Goal: Information Seeking & Learning: Learn about a topic

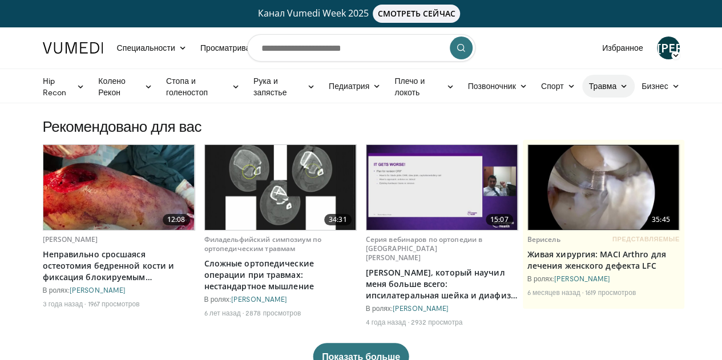
click at [616, 84] on font "Травма" at bounding box center [602, 86] width 27 height 10
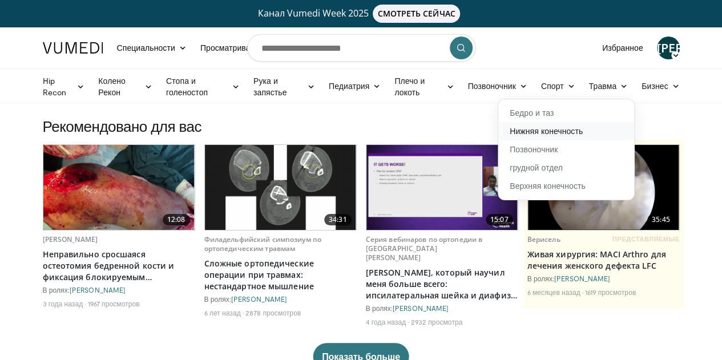
click at [560, 128] on font "Нижняя конечность" at bounding box center [545, 131] width 73 height 10
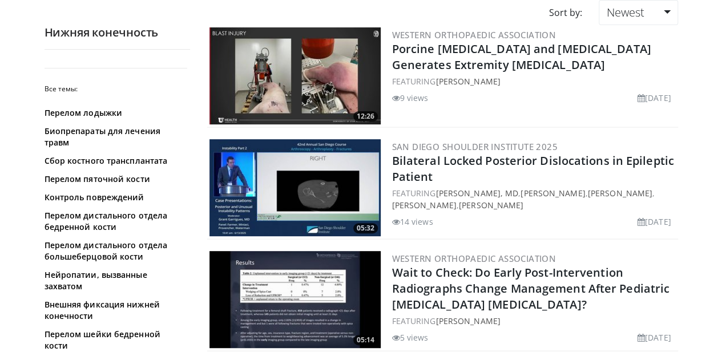
scroll to position [135, 0]
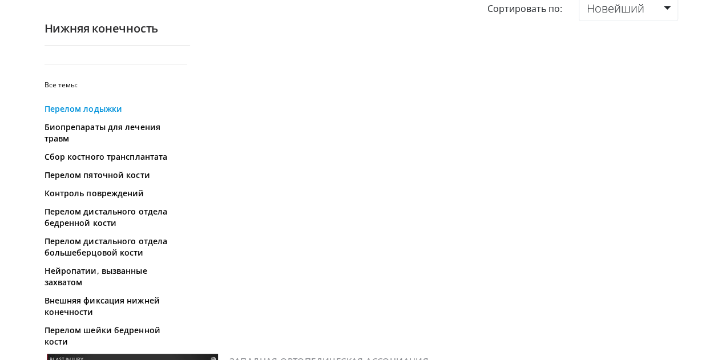
click at [60, 111] on font "Перелом лодыжки" at bounding box center [83, 108] width 78 height 11
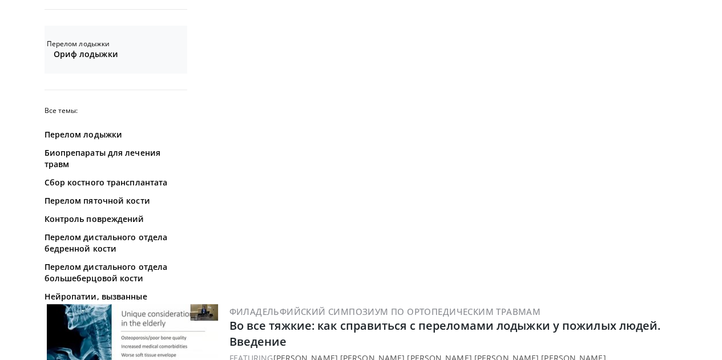
scroll to position [192, 0]
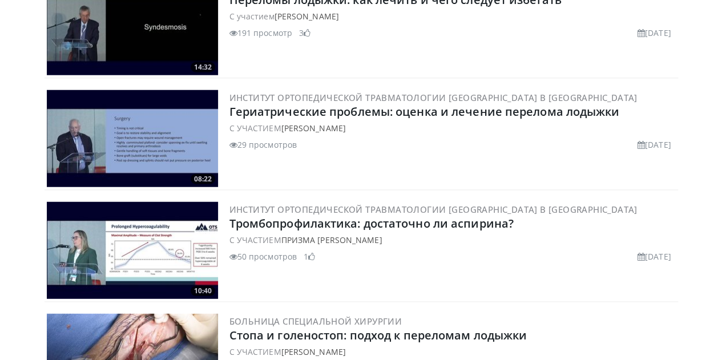
scroll to position [1410, 0]
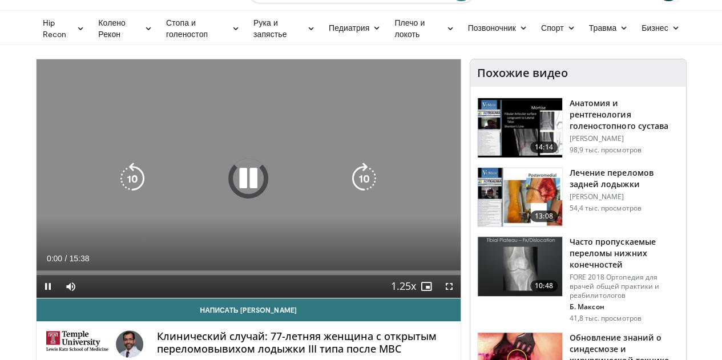
scroll to position [62, 0]
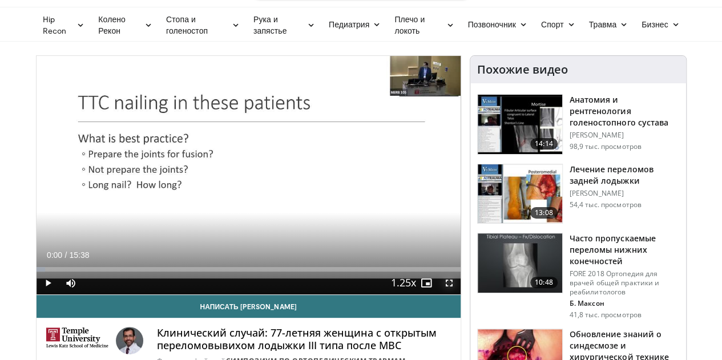
click at [459, 294] on span "Video Player" at bounding box center [449, 283] width 23 height 23
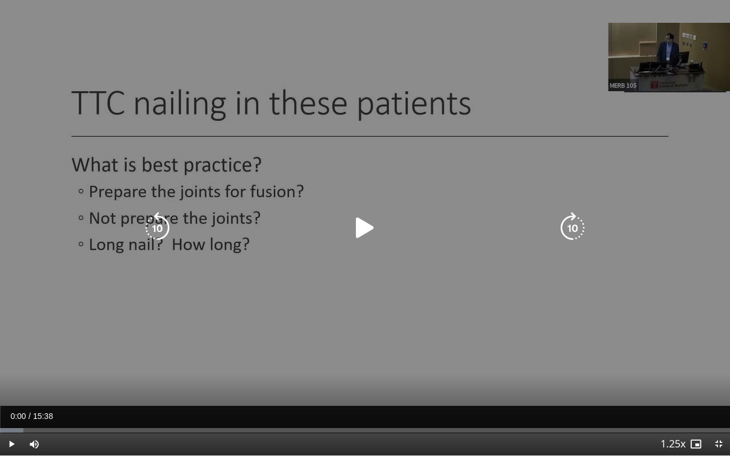
click at [363, 224] on icon "Video Player" at bounding box center [365, 228] width 32 height 32
click at [431, 289] on div "10 seconds Tap to unmute" at bounding box center [365, 228] width 730 height 456
click at [625, 283] on div "10 seconds Tap to unmute" at bounding box center [365, 228] width 730 height 456
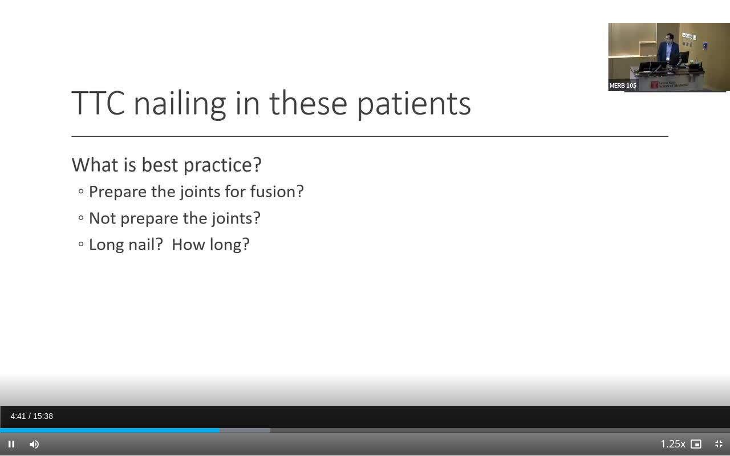
click at [242, 359] on div "Current Time 4:41 / Duration 15:38 Pause Skip Backward Skip Forward Mute Loaded…" at bounding box center [365, 444] width 730 height 23
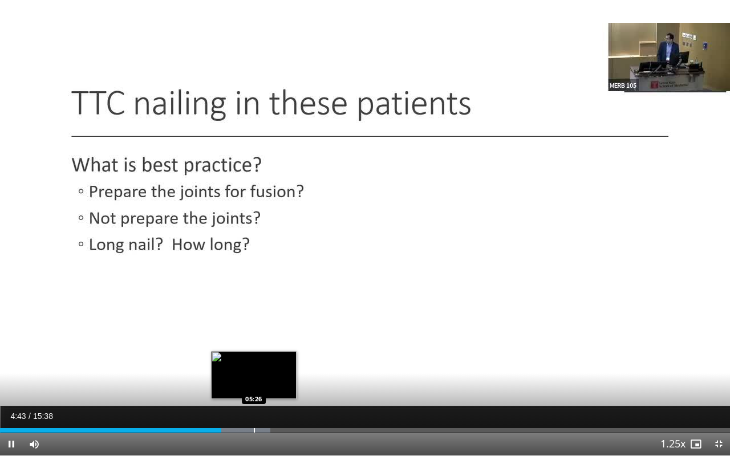
click at [254, 359] on div "Loaded : 37.01% 04:44 05:26" at bounding box center [365, 427] width 730 height 11
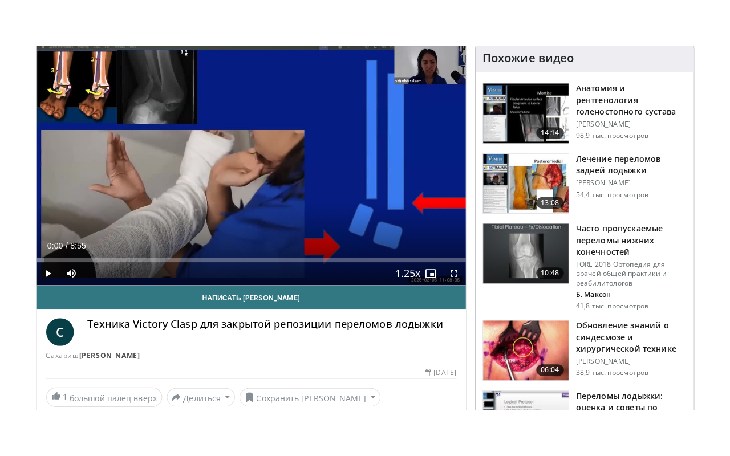
scroll to position [120, 0]
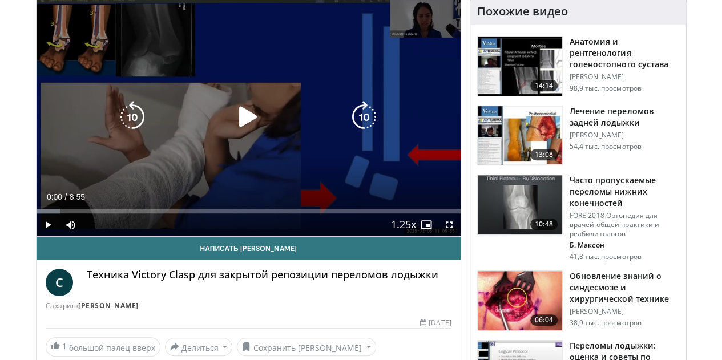
click at [245, 121] on icon "Video Player" at bounding box center [248, 117] width 32 height 32
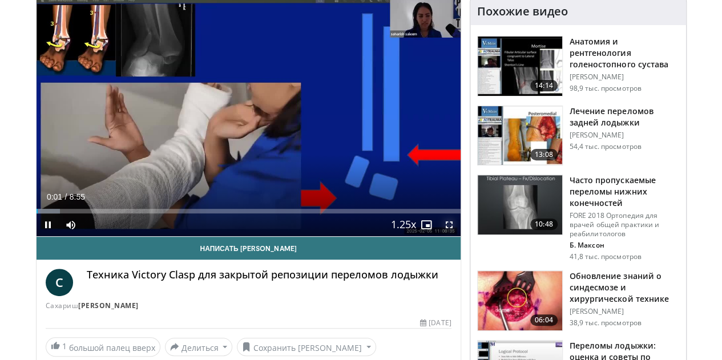
click at [456, 236] on span "Video Player" at bounding box center [449, 224] width 23 height 23
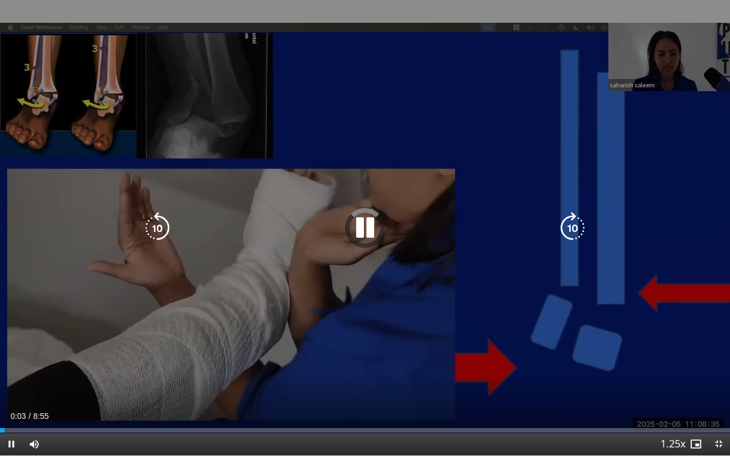
click at [570, 211] on div "10 seconds Tap to unmute" at bounding box center [365, 228] width 730 height 456
click at [566, 224] on icon "Video Player" at bounding box center [573, 228] width 32 height 32
click at [389, 221] on div "Video Player" at bounding box center [365, 228] width 438 height 23
click at [369, 222] on icon "Video Player" at bounding box center [365, 228] width 32 height 32
click at [571, 230] on icon "Video Player" at bounding box center [573, 228] width 32 height 32
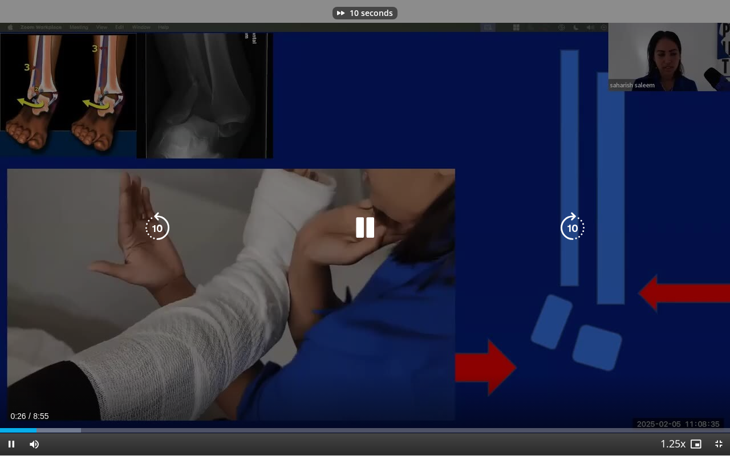
click at [571, 230] on icon "Video Player" at bounding box center [573, 228] width 32 height 32
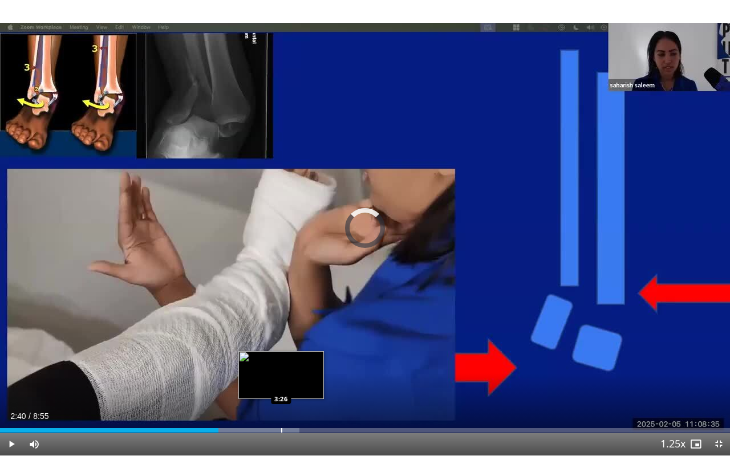
click at [281, 359] on div "Loaded : 41.05% 2:40 3:26" at bounding box center [365, 427] width 730 height 11
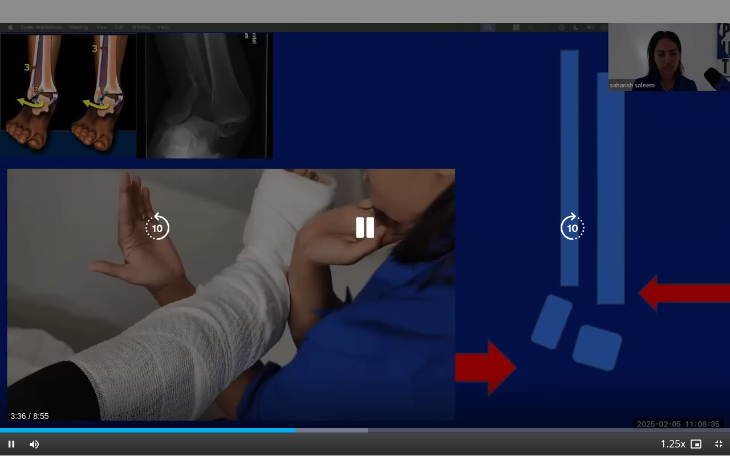
click at [574, 211] on div "50 seconds Tap to unmute" at bounding box center [365, 228] width 730 height 456
click at [572, 217] on icon "Video Player" at bounding box center [573, 228] width 32 height 32
click at [376, 226] on icon "Video Player" at bounding box center [365, 228] width 32 height 32
click at [572, 215] on icon "Video Player" at bounding box center [573, 228] width 32 height 32
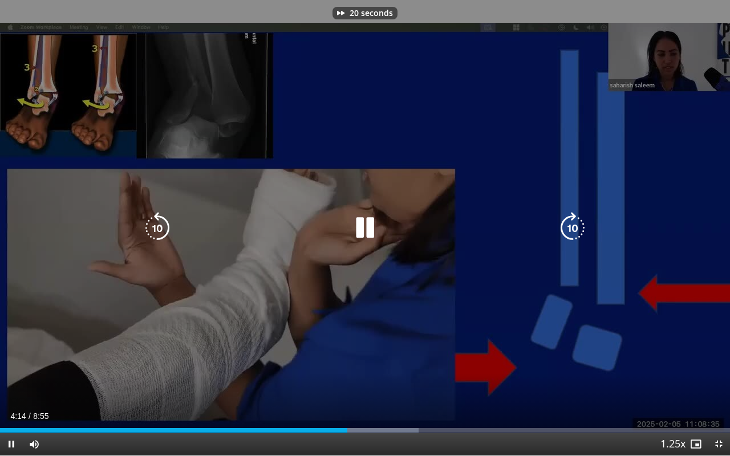
click at [572, 215] on icon "Video Player" at bounding box center [573, 228] width 32 height 32
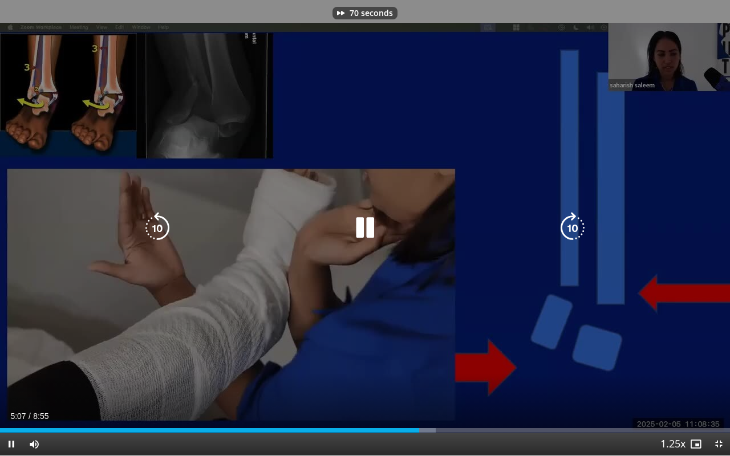
click at [572, 215] on icon "Video Player" at bounding box center [573, 228] width 32 height 32
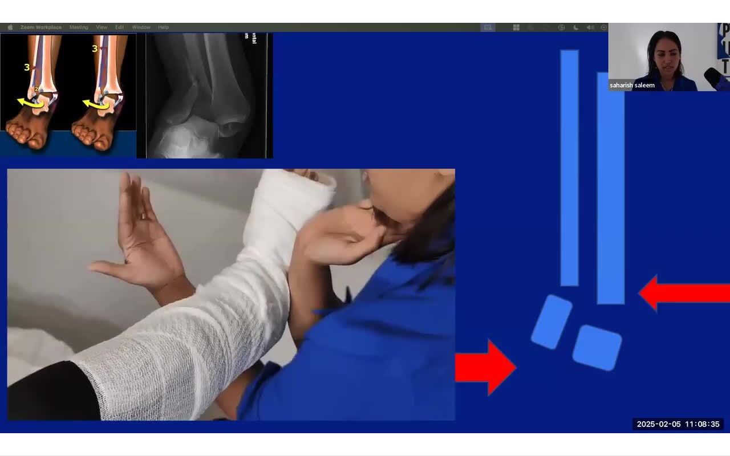
click at [572, 215] on div "120 seconds Tap to unmute" at bounding box center [365, 228] width 730 height 456
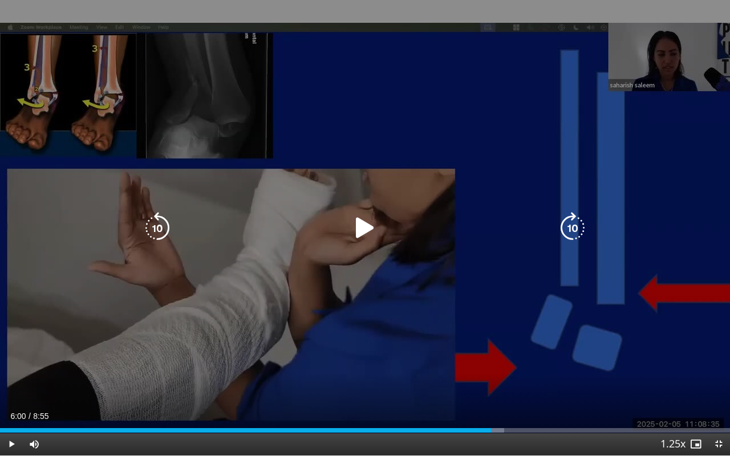
click at [572, 215] on div "120 seconds Tap to unmute" at bounding box center [365, 228] width 730 height 456
click at [572, 215] on icon "Video Player" at bounding box center [573, 228] width 32 height 32
click at [572, 226] on icon "Video Player" at bounding box center [573, 228] width 32 height 32
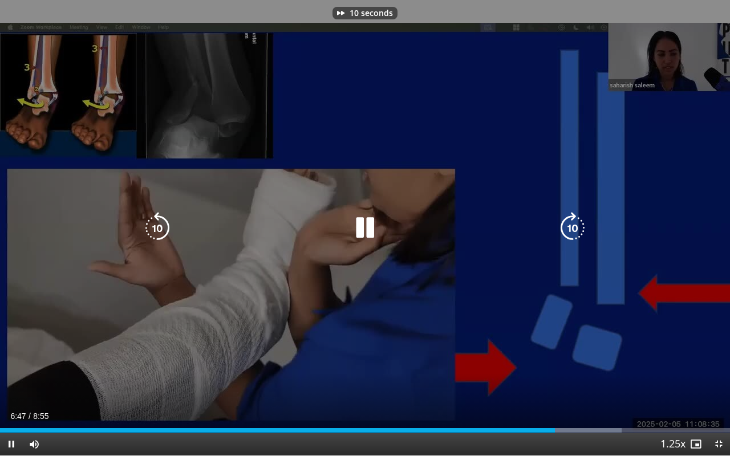
click at [572, 226] on icon "Video Player" at bounding box center [573, 228] width 32 height 32
click at [508, 359] on div "50 seconds Tap to unmute" at bounding box center [365, 228] width 730 height 456
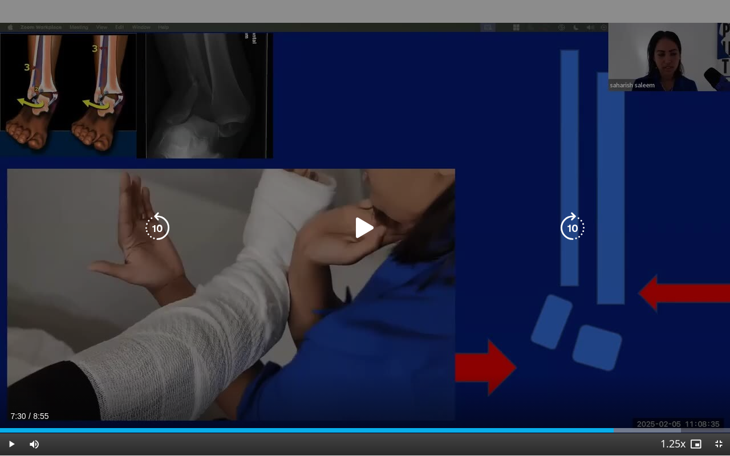
click at [579, 227] on icon "Video Player" at bounding box center [573, 228] width 32 height 32
click at [358, 214] on icon "Video Player" at bounding box center [365, 228] width 32 height 32
click at [566, 226] on icon "Video Player" at bounding box center [573, 228] width 32 height 32
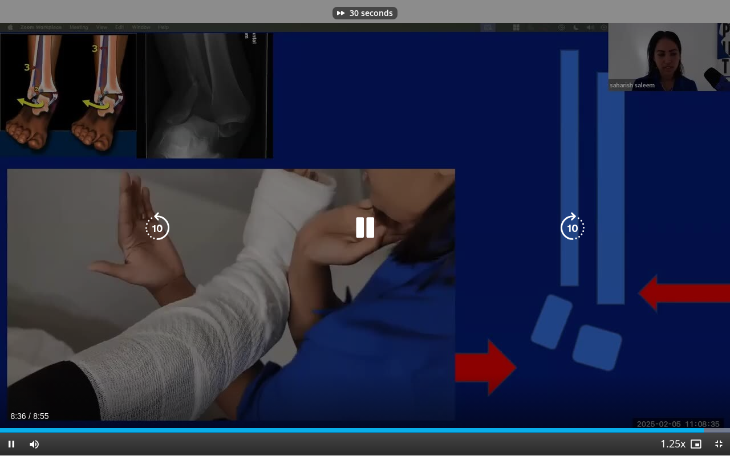
click at [566, 226] on icon "Video Player" at bounding box center [573, 228] width 32 height 32
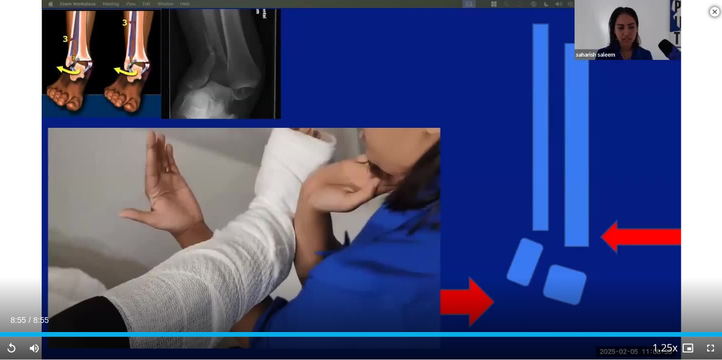
scroll to position [511, 0]
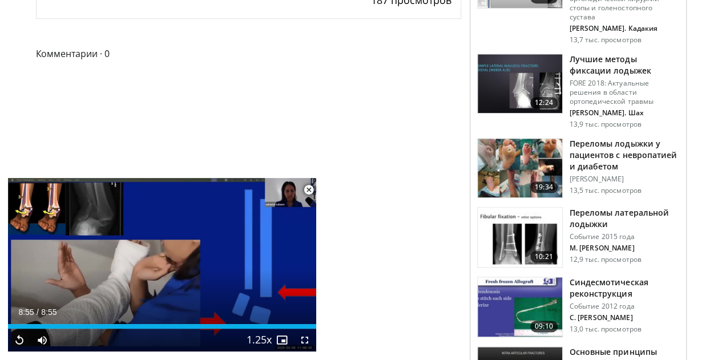
click at [522, 208] on img at bounding box center [519, 237] width 84 height 59
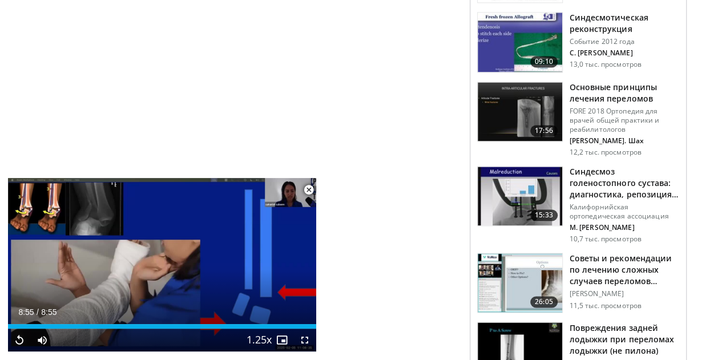
scroll to position [784, 0]
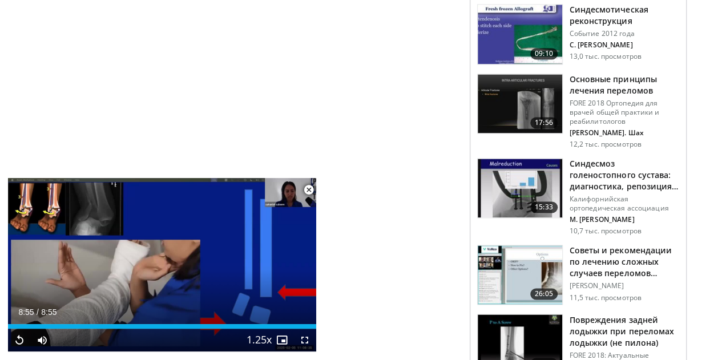
click at [517, 159] on img at bounding box center [519, 188] width 84 height 59
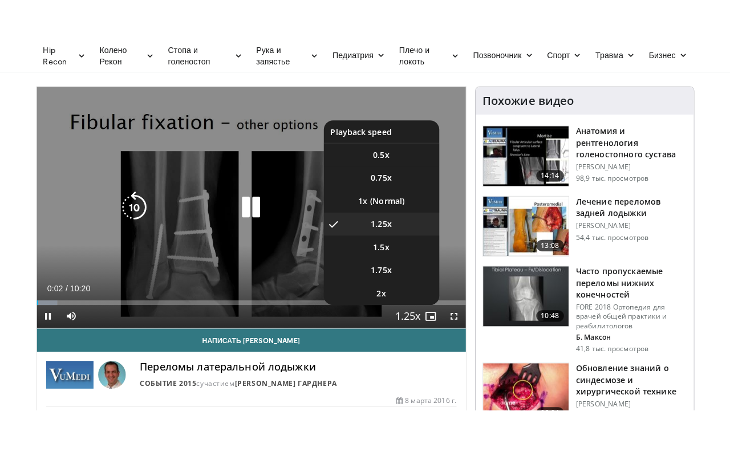
scroll to position [78, 0]
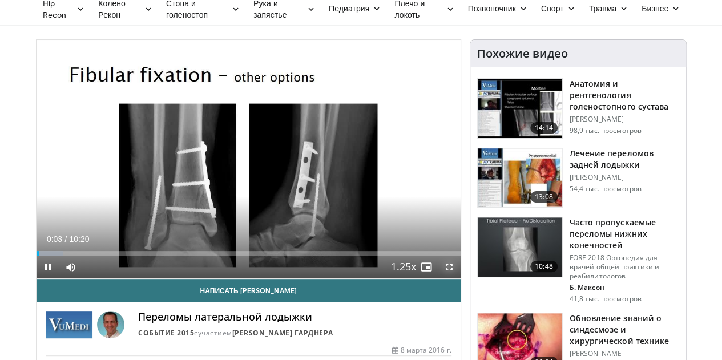
click at [460, 278] on span "Video Player" at bounding box center [449, 267] width 23 height 23
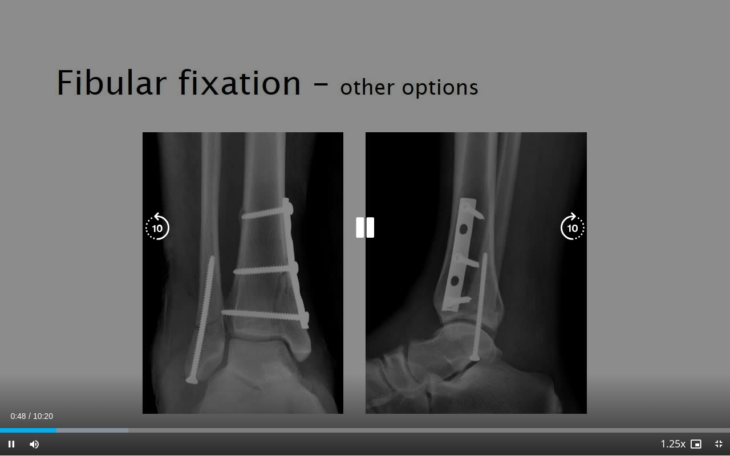
click at [574, 222] on icon "Video Player" at bounding box center [573, 228] width 32 height 32
click at [570, 230] on icon "Video Player" at bounding box center [573, 228] width 32 height 32
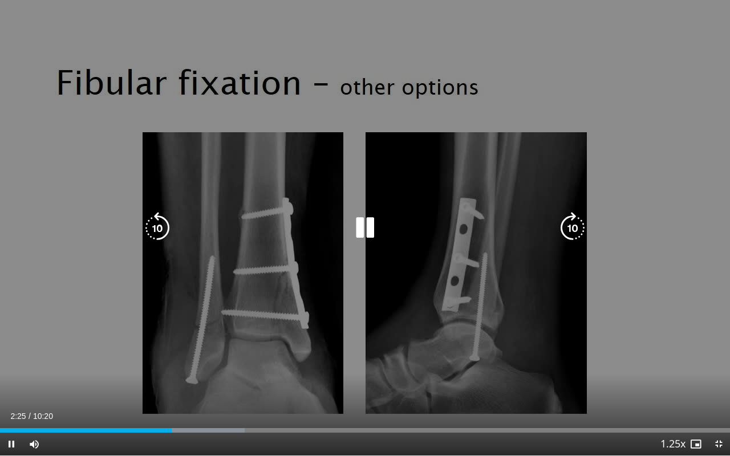
click at [568, 228] on icon "Video Player" at bounding box center [573, 228] width 32 height 32
drag, startPoint x: 596, startPoint y: 234, endPoint x: 570, endPoint y: 219, distance: 29.2
click at [570, 219] on div "20 seconds Tap to unmute" at bounding box center [365, 228] width 730 height 456
click at [570, 219] on icon "Video Player" at bounding box center [573, 228] width 32 height 32
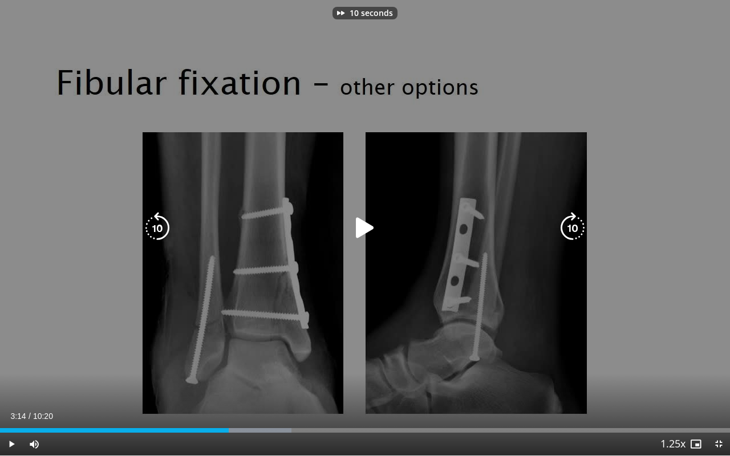
click at [373, 228] on icon "Video Player" at bounding box center [365, 228] width 32 height 32
click at [564, 235] on icon "Video Player" at bounding box center [573, 228] width 32 height 32
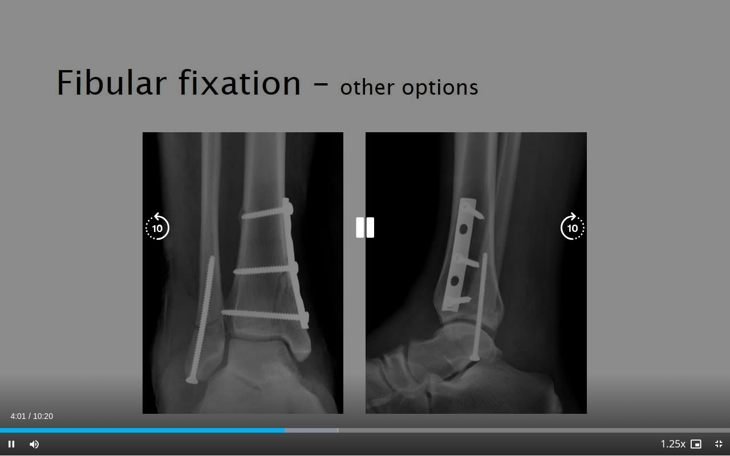
click at [564, 235] on icon "Video Player" at bounding box center [573, 228] width 32 height 32
click at [454, 359] on div "10 seconds Tap to unmute" at bounding box center [365, 228] width 730 height 456
click at [575, 228] on icon "Video Player" at bounding box center [573, 228] width 32 height 32
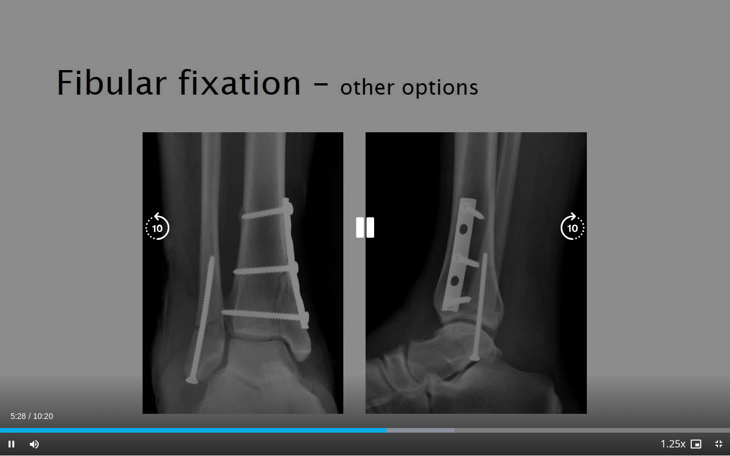
click at [572, 236] on icon "Video Player" at bounding box center [573, 228] width 32 height 32
drag, startPoint x: 563, startPoint y: 220, endPoint x: 578, endPoint y: 220, distance: 15.4
click at [578, 220] on icon "Video Player" at bounding box center [573, 228] width 32 height 32
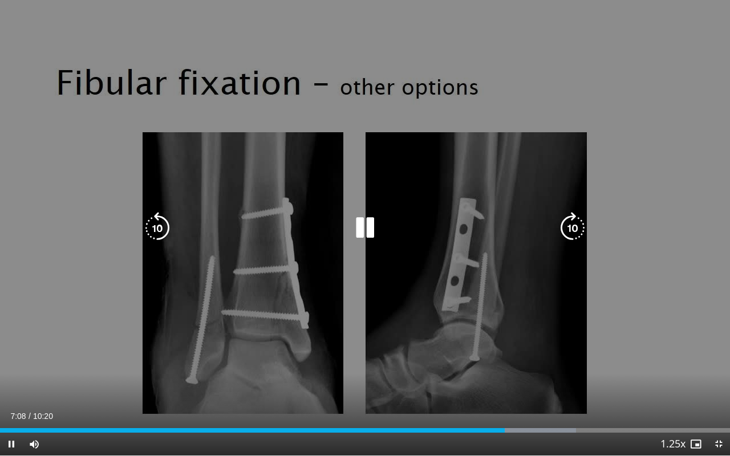
click at [581, 235] on icon "Video Player" at bounding box center [573, 228] width 32 height 32
click at [406, 240] on div "20 seconds Tap to unmute" at bounding box center [365, 228] width 730 height 456
click at [365, 225] on icon "Video Player" at bounding box center [365, 228] width 32 height 32
click at [169, 238] on icon "Video Player" at bounding box center [157, 228] width 32 height 32
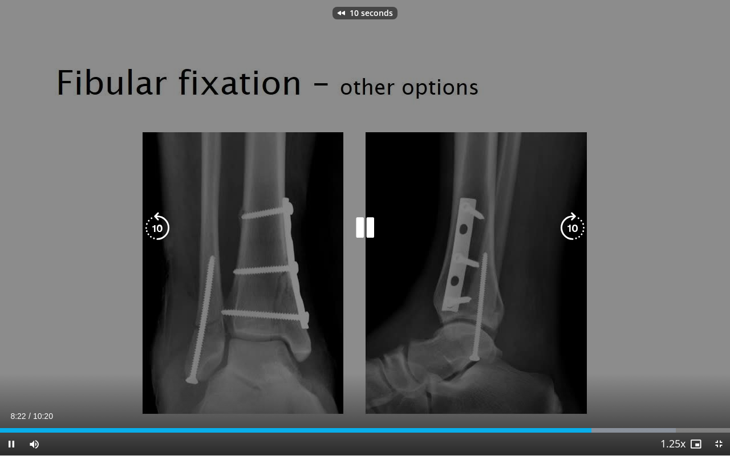
click at [169, 238] on icon "Video Player" at bounding box center [157, 228] width 32 height 32
click at [156, 226] on icon "Video Player" at bounding box center [157, 228] width 32 height 32
click at [581, 302] on div "10 seconds Tap to unmute" at bounding box center [365, 228] width 730 height 456
click at [150, 236] on icon "Video Player" at bounding box center [157, 228] width 32 height 32
click at [540, 309] on div "10 seconds Tap to unmute" at bounding box center [365, 228] width 730 height 456
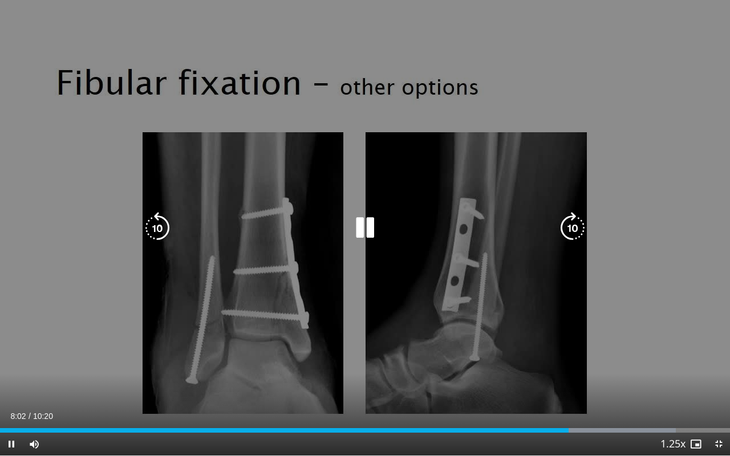
click at [540, 309] on div "10 seconds Tap to unmute" at bounding box center [365, 228] width 730 height 456
click at [590, 359] on div "10 seconds Tap to unmute" at bounding box center [365, 228] width 730 height 456
click at [574, 228] on icon "Video Player" at bounding box center [573, 228] width 32 height 32
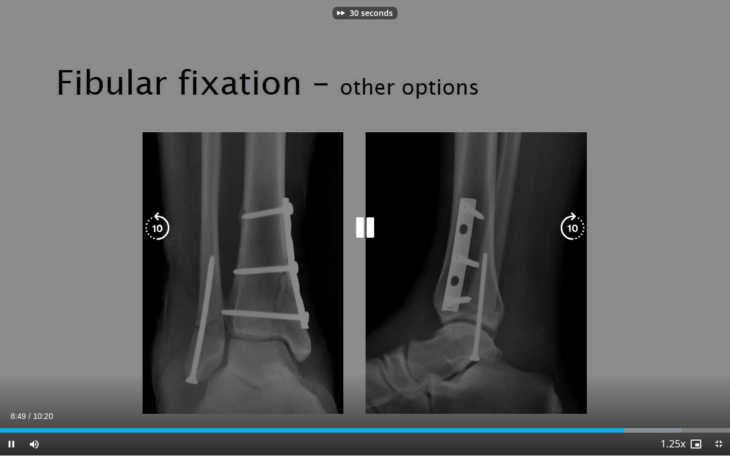
click at [574, 228] on icon "Video Player" at bounding box center [573, 228] width 32 height 32
click at [147, 222] on icon "Video Player" at bounding box center [157, 228] width 32 height 32
click at [544, 348] on div "20 seconds Tap to unmute" at bounding box center [365, 228] width 730 height 456
click at [627, 331] on div "20 seconds Tap to unmute" at bounding box center [365, 228] width 730 height 456
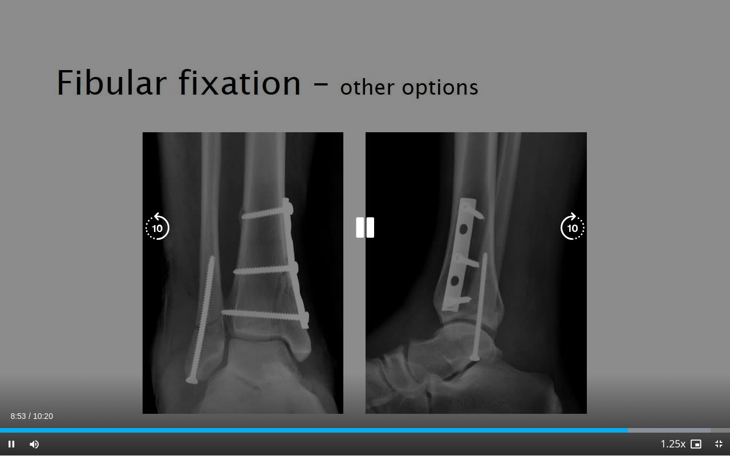
click at [586, 228] on icon "Video Player" at bounding box center [573, 228] width 32 height 32
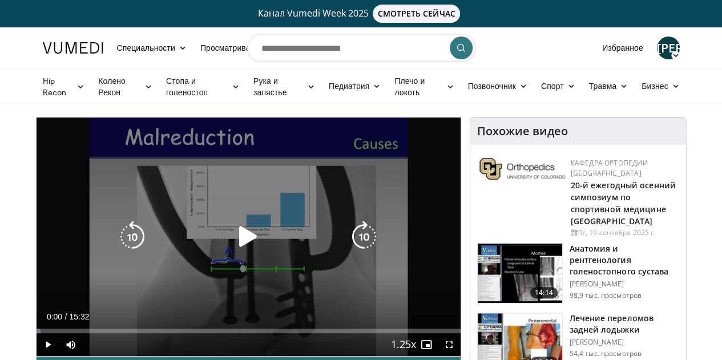
click at [240, 240] on icon "Video Player" at bounding box center [248, 237] width 32 height 32
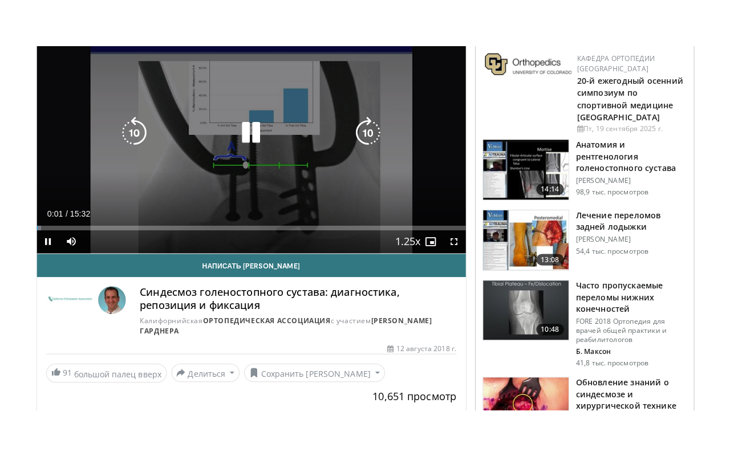
scroll to position [152, 0]
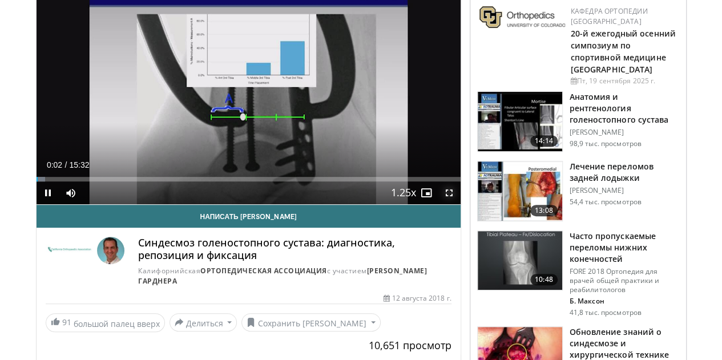
click at [460, 204] on span "Video Player" at bounding box center [449, 192] width 23 height 23
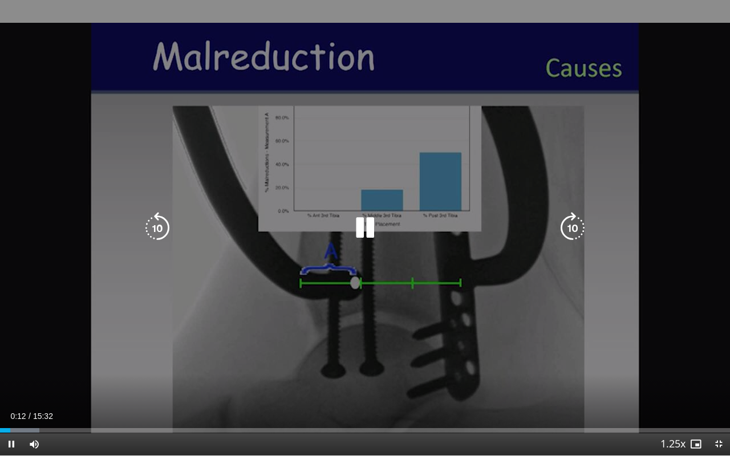
click at [367, 221] on icon "Video Player" at bounding box center [365, 228] width 32 height 32
click at [378, 225] on icon "Video Player" at bounding box center [365, 228] width 32 height 32
click at [374, 234] on icon "Video Player" at bounding box center [365, 228] width 32 height 32
click at [430, 217] on div "Video Player" at bounding box center [365, 228] width 438 height 23
click at [361, 226] on icon "Video Player" at bounding box center [365, 228] width 32 height 32
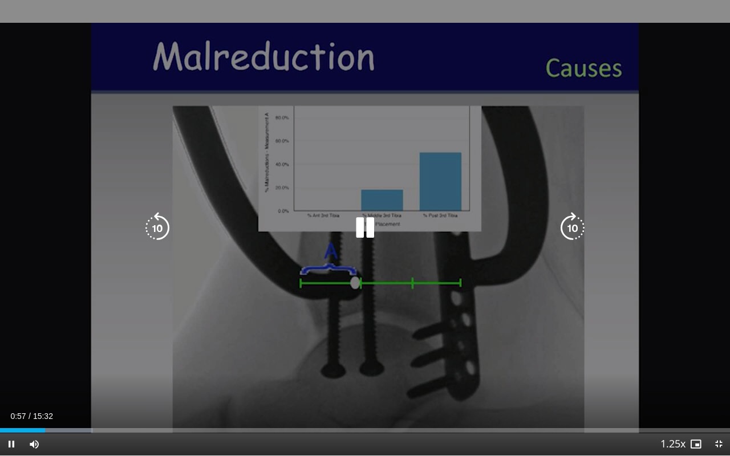
click at [575, 216] on icon "Video Player" at bounding box center [573, 228] width 32 height 32
click at [496, 344] on div "40 seconds Tap to unmute" at bounding box center [365, 228] width 730 height 456
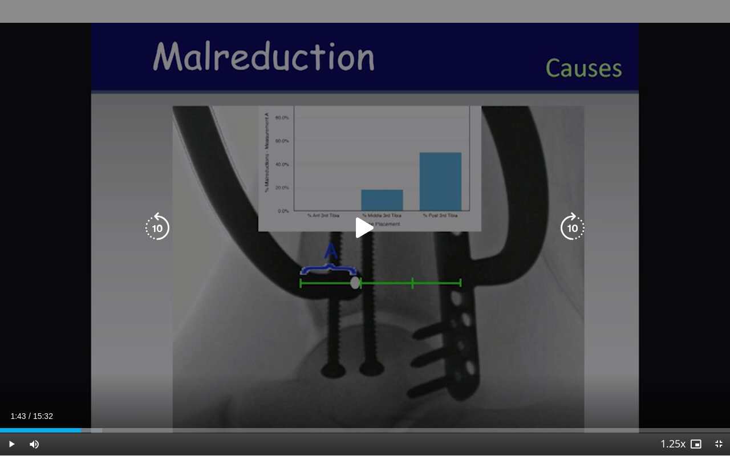
click at [496, 344] on div "40 seconds Tap to unmute" at bounding box center [365, 228] width 730 height 456
click at [572, 230] on icon "Video Player" at bounding box center [573, 228] width 32 height 32
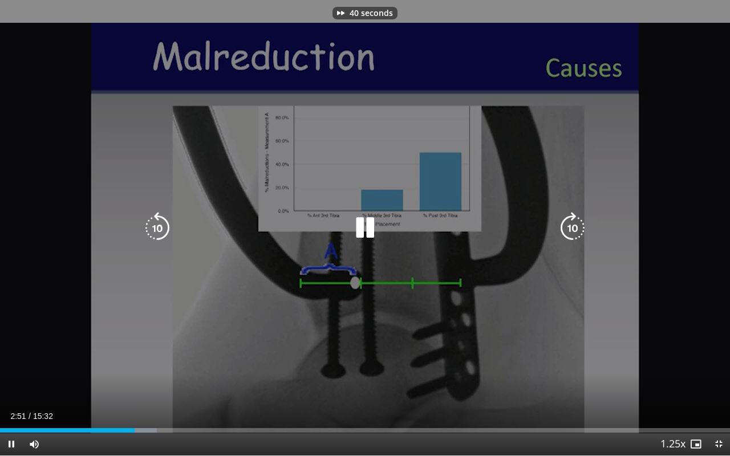
click at [572, 230] on icon "Video Player" at bounding box center [573, 228] width 32 height 32
click at [568, 232] on icon "Video Player" at bounding box center [573, 228] width 32 height 32
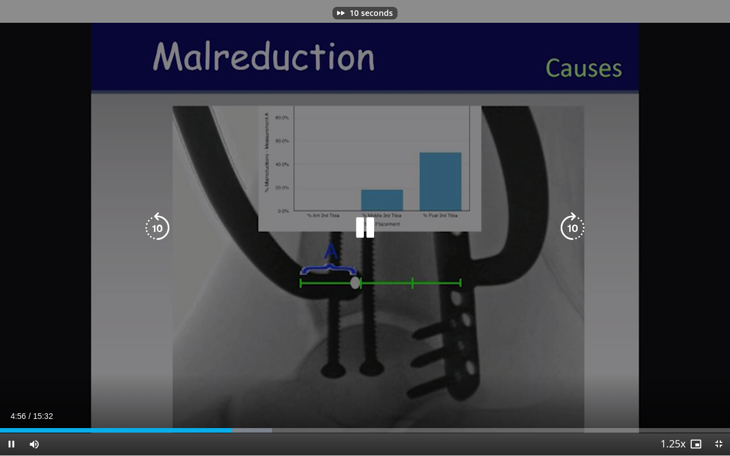
click at [568, 232] on icon "Video Player" at bounding box center [573, 228] width 32 height 32
click at [584, 234] on icon "Video Player" at bounding box center [573, 228] width 32 height 32
click at [573, 229] on icon "Video Player" at bounding box center [573, 228] width 32 height 32
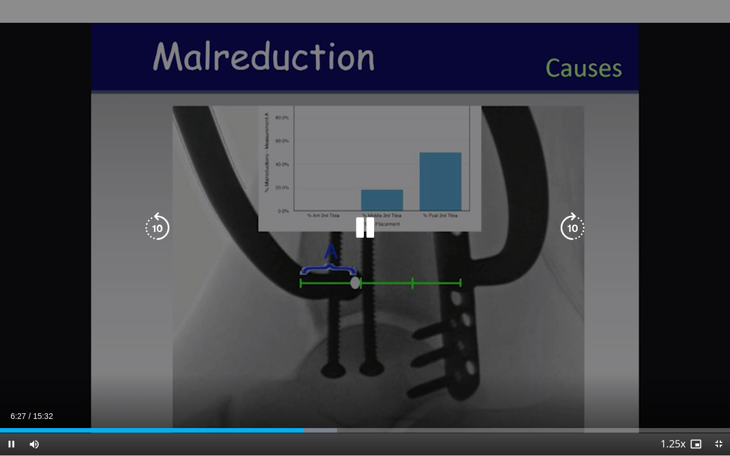
drag, startPoint x: 138, startPoint y: 237, endPoint x: 159, endPoint y: 229, distance: 22.0
click at [159, 229] on div "30 seconds Tap to unmute" at bounding box center [365, 228] width 730 height 456
click at [159, 229] on icon "Video Player" at bounding box center [157, 228] width 32 height 32
click at [351, 229] on icon "Video Player" at bounding box center [365, 228] width 32 height 32
click at [160, 228] on icon "Video Player" at bounding box center [157, 228] width 32 height 32
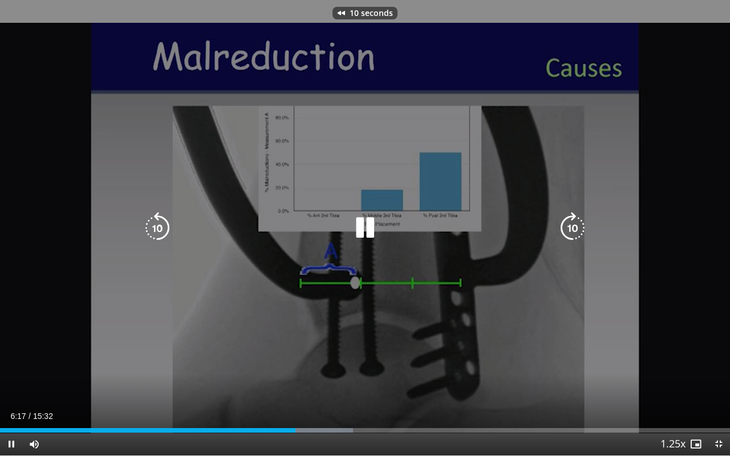
click at [160, 228] on icon "Video Player" at bounding box center [157, 228] width 32 height 32
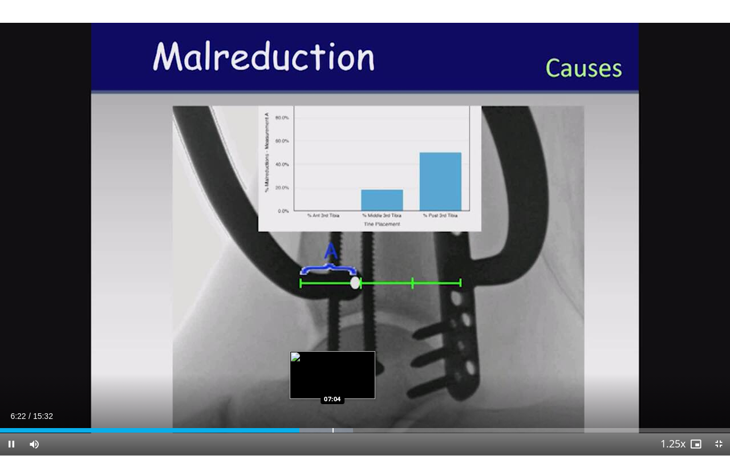
click at [333, 359] on div "Progress Bar" at bounding box center [333, 430] width 1 height 5
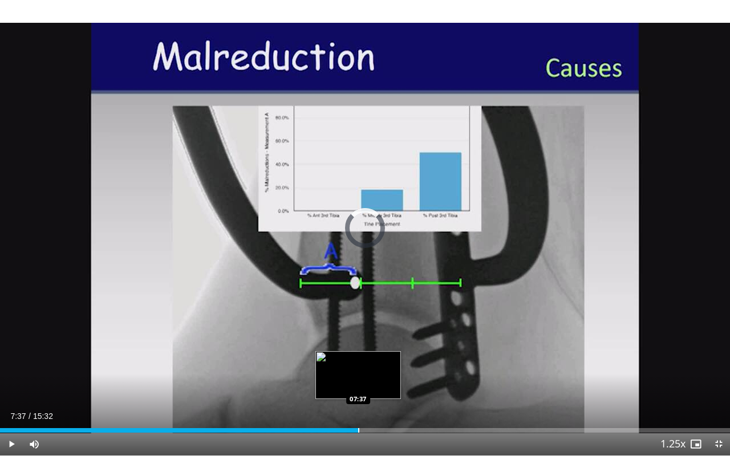
click at [358, 359] on div "Loaded : 48.33% 07:37 07:37" at bounding box center [365, 427] width 730 height 11
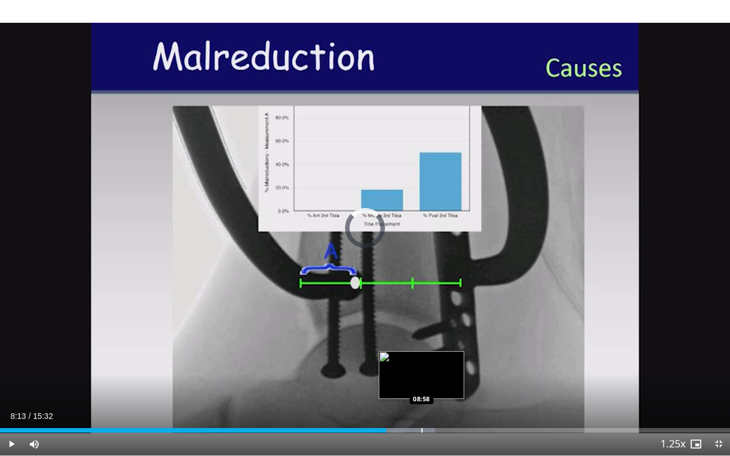
click at [422, 359] on div "Progress Bar" at bounding box center [422, 430] width 1 height 5
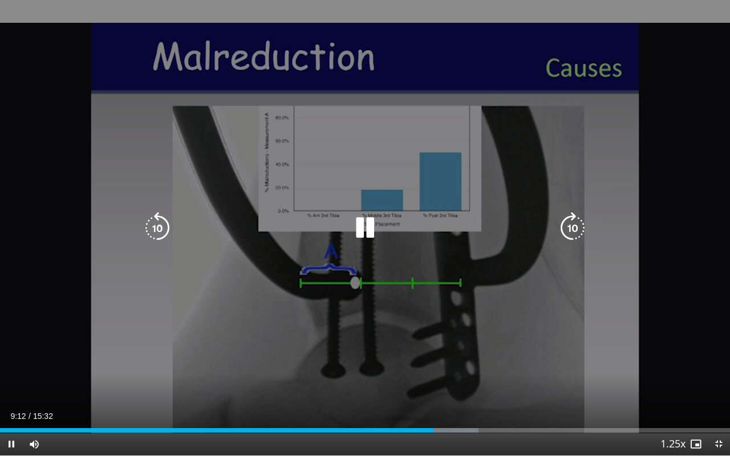
click at [561, 229] on icon "Video Player" at bounding box center [573, 228] width 32 height 32
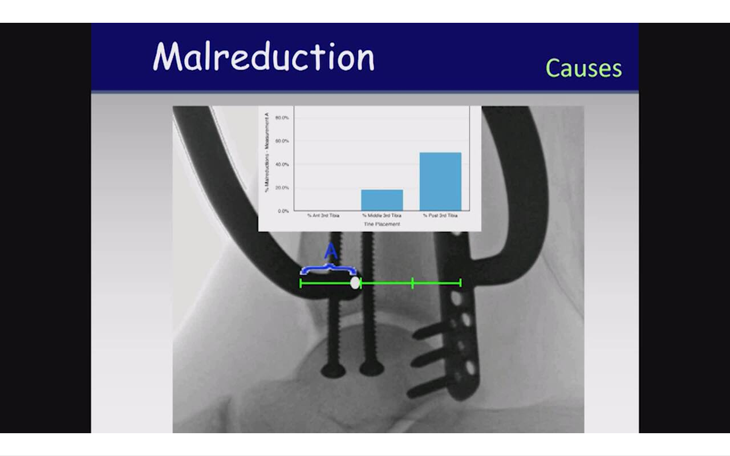
click at [561, 229] on div "20 seconds Tap to unmute" at bounding box center [365, 228] width 730 height 456
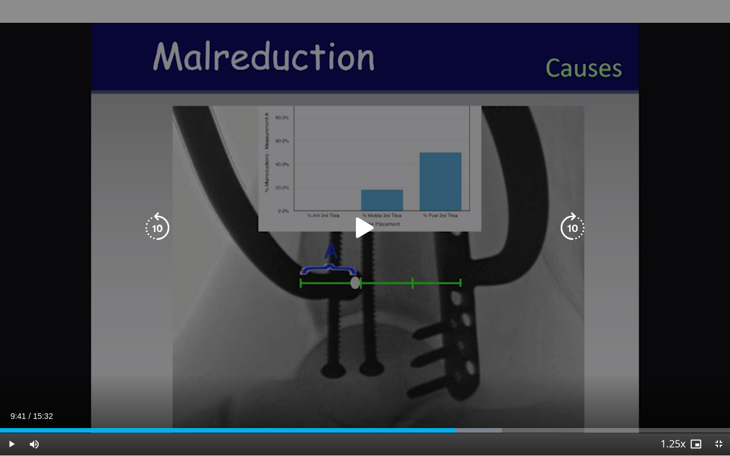
click at [561, 229] on div "20 seconds Tap to unmute" at bounding box center [365, 228] width 730 height 456
click at [561, 229] on icon "Video Player" at bounding box center [573, 228] width 32 height 32
click at [578, 225] on icon "Video Player" at bounding box center [573, 228] width 32 height 32
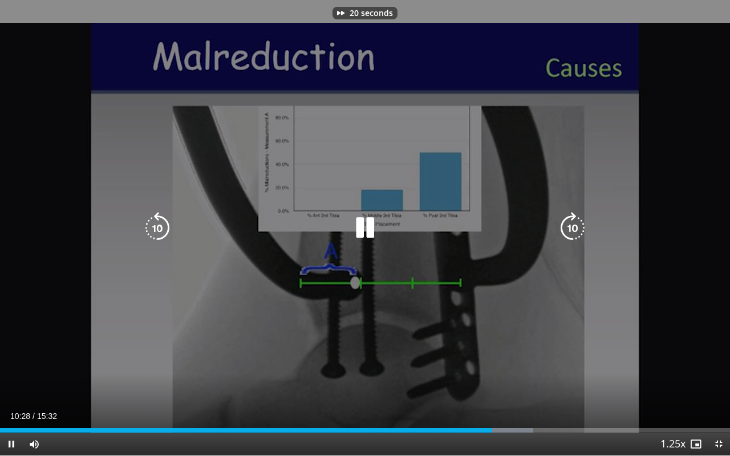
click at [578, 225] on icon "Video Player" at bounding box center [573, 228] width 32 height 32
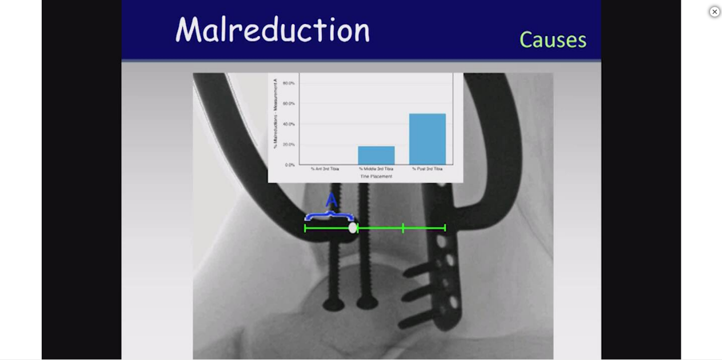
scroll to position [1521, 0]
